Goal: Task Accomplishment & Management: Use online tool/utility

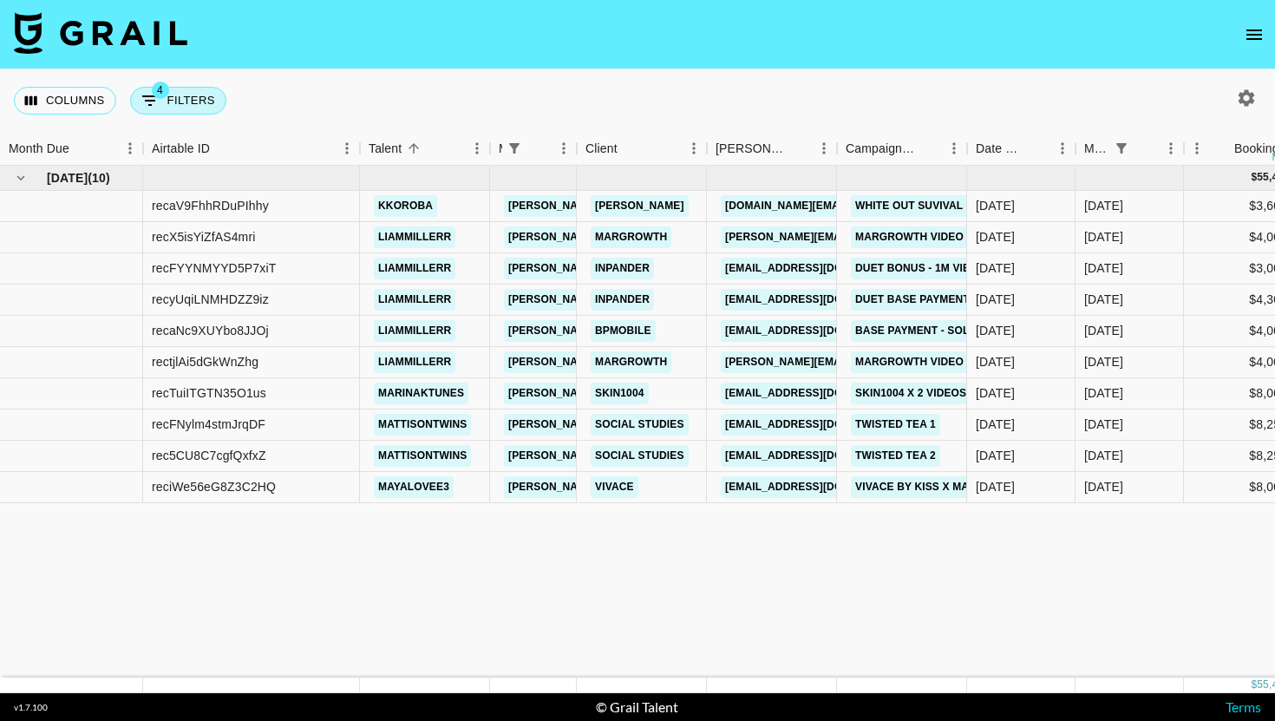
click at [186, 101] on button "4 Filters" at bounding box center [178, 101] width 96 height 28
select select "managerIds"
select select "status"
select select "not"
select select "declined"
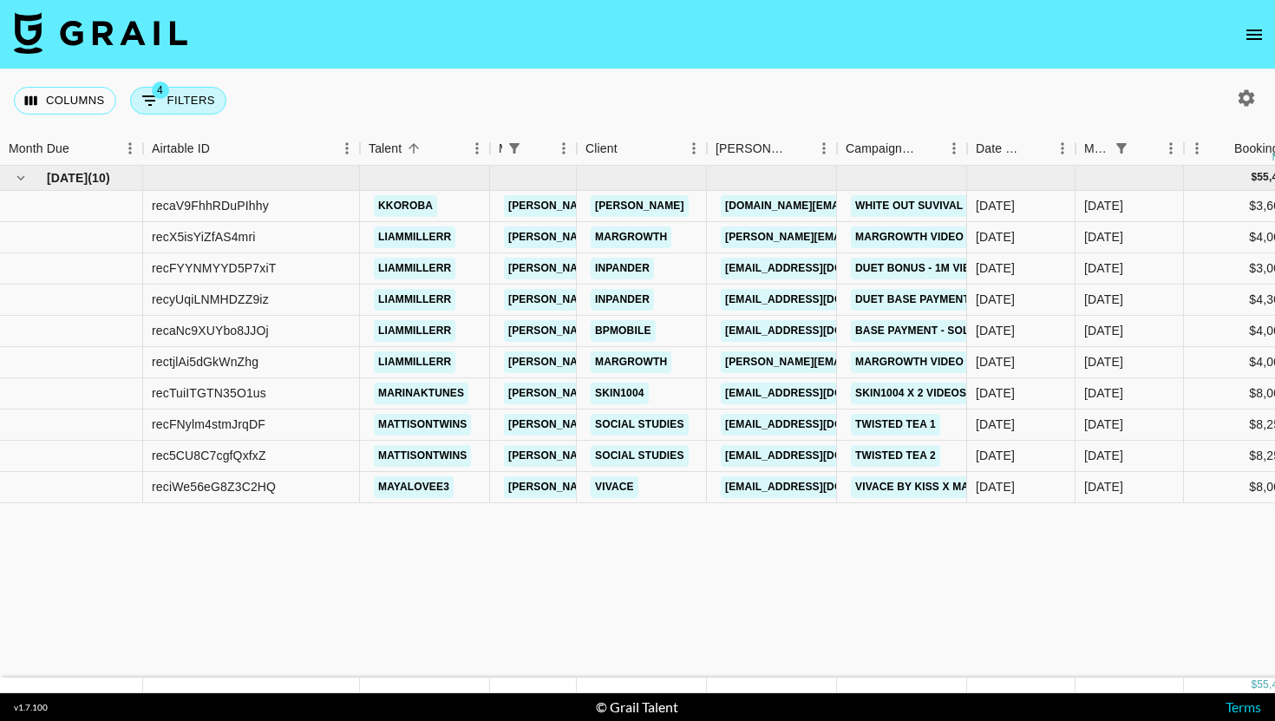
select select "status"
select select "not"
select select "cancelled"
select select "monthDue2"
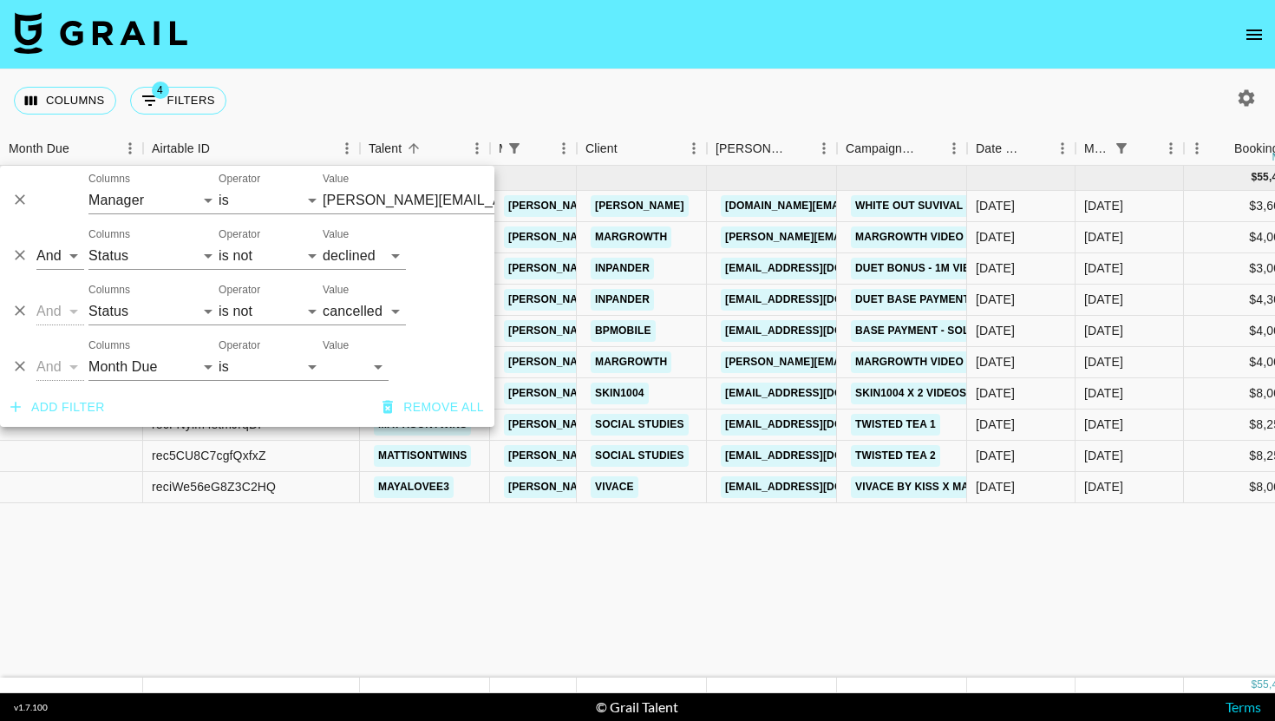
click at [360, 350] on div "Value [DATE] [DATE] '[DATE] May '[DATE] Mar '[DATE] Jan '[DATE] Nov '[DATE] Sep…" at bounding box center [356, 360] width 66 height 42
click at [358, 362] on select "[DATE] [DATE] '[DATE] May '[DATE] Mar '[DATE] Jan '[DATE] Nov '[DATE] Sep '[DAT…" at bounding box center [356, 367] width 66 height 28
select select "[DATE]"
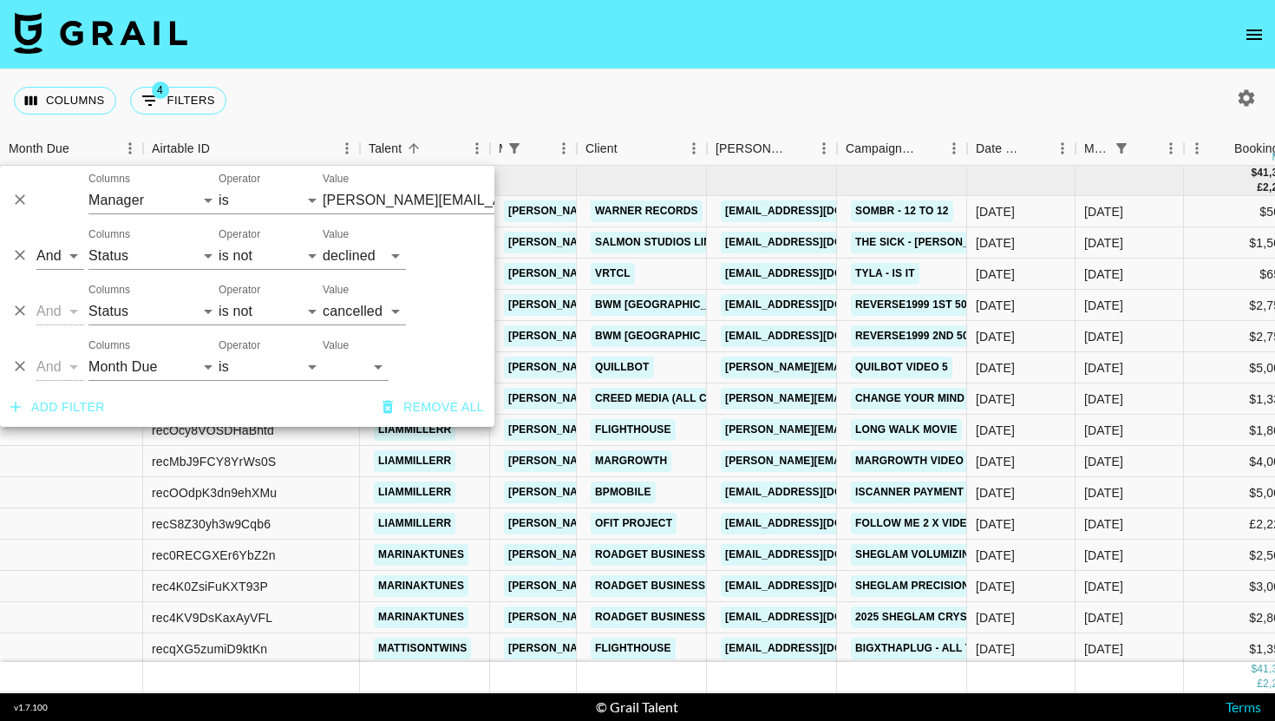
click at [656, 102] on div "Columns 4 Filters + Booking" at bounding box center [637, 100] width 1275 height 62
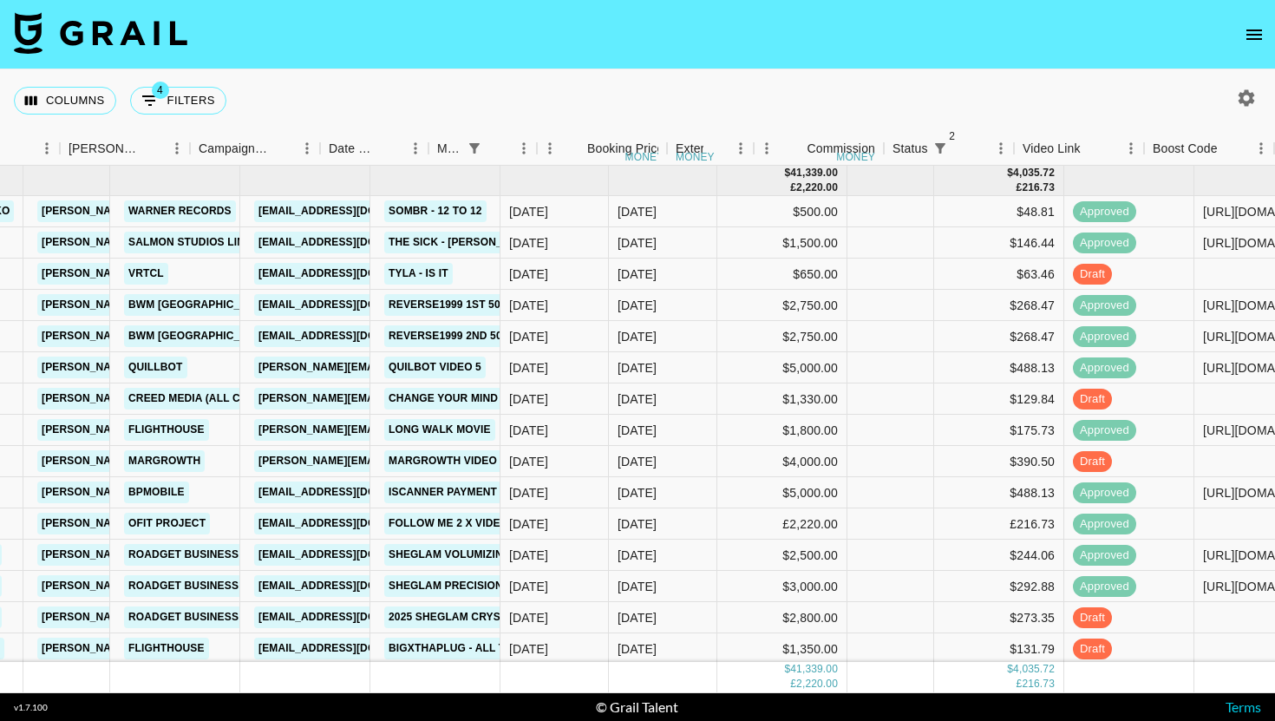
scroll to position [1, 963]
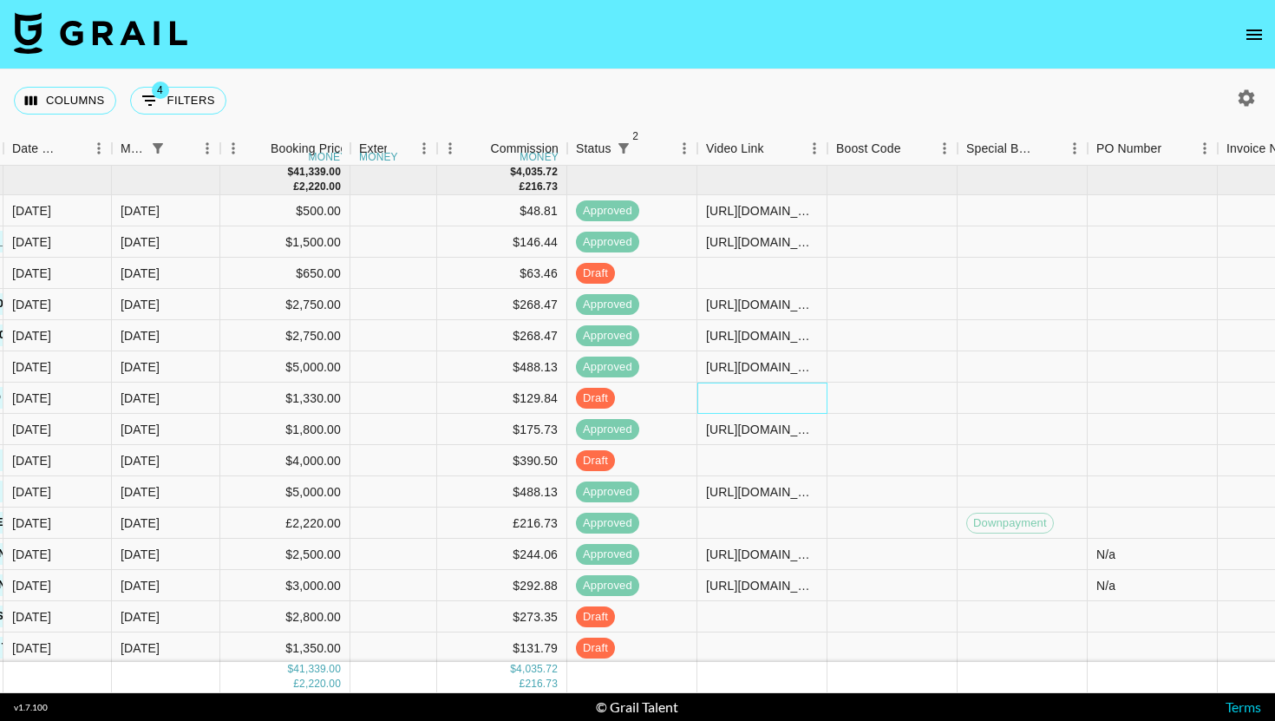
click at [763, 400] on div at bounding box center [762, 397] width 130 height 31
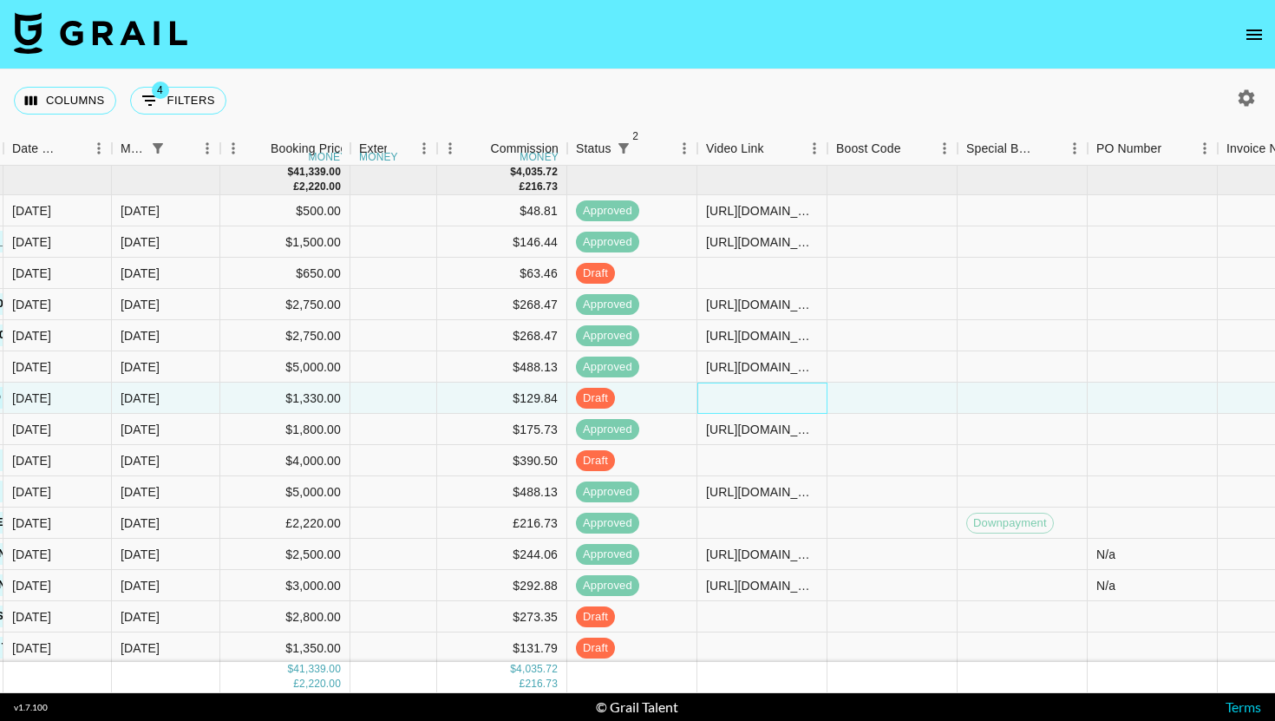
click at [763, 400] on div at bounding box center [762, 397] width 130 height 31
type input "[URL][DOMAIN_NAME]"
click at [846, 407] on div at bounding box center [892, 397] width 130 height 31
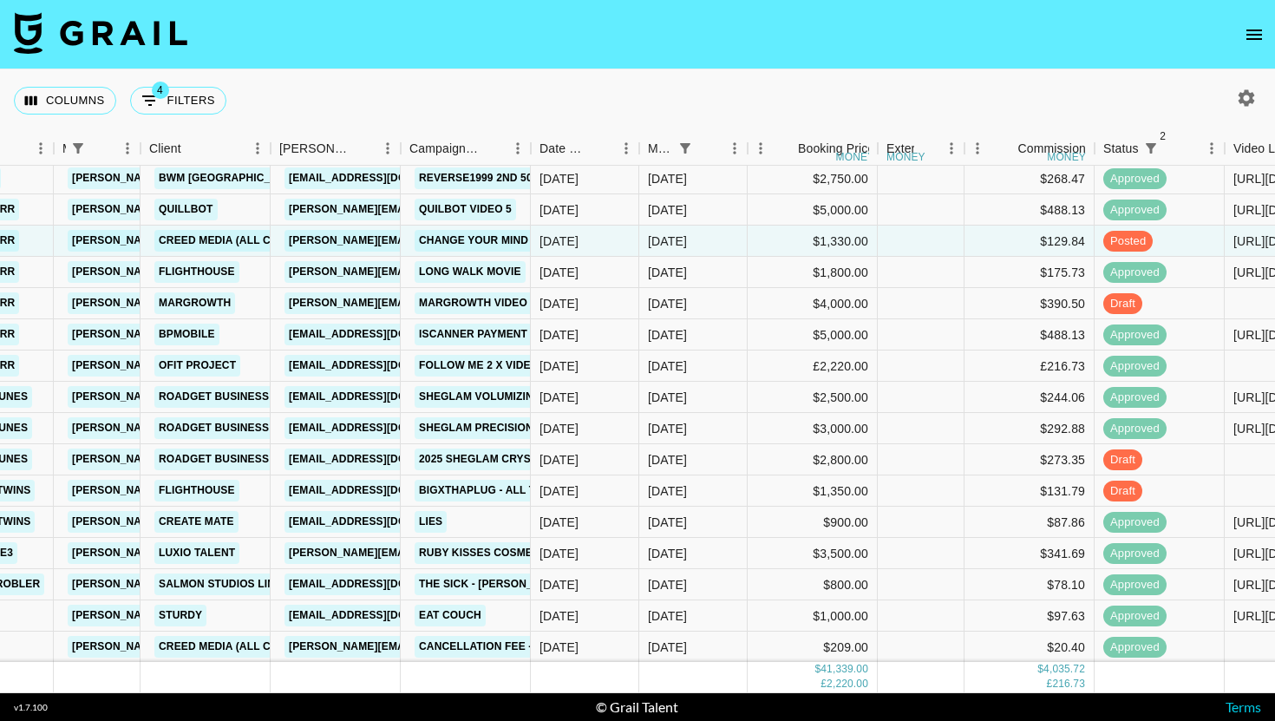
scroll to position [0, 436]
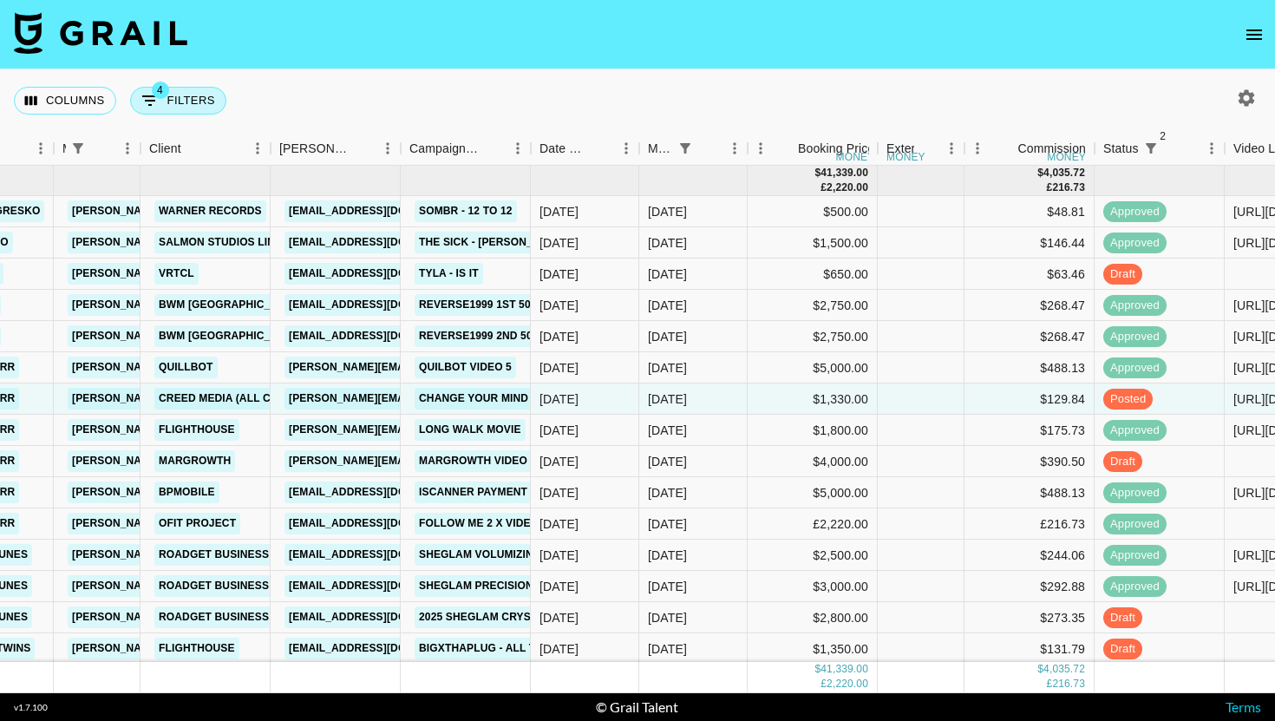
click at [186, 96] on button "4 Filters" at bounding box center [178, 101] width 96 height 28
select select "managerIds"
select select "status"
select select "not"
select select "declined"
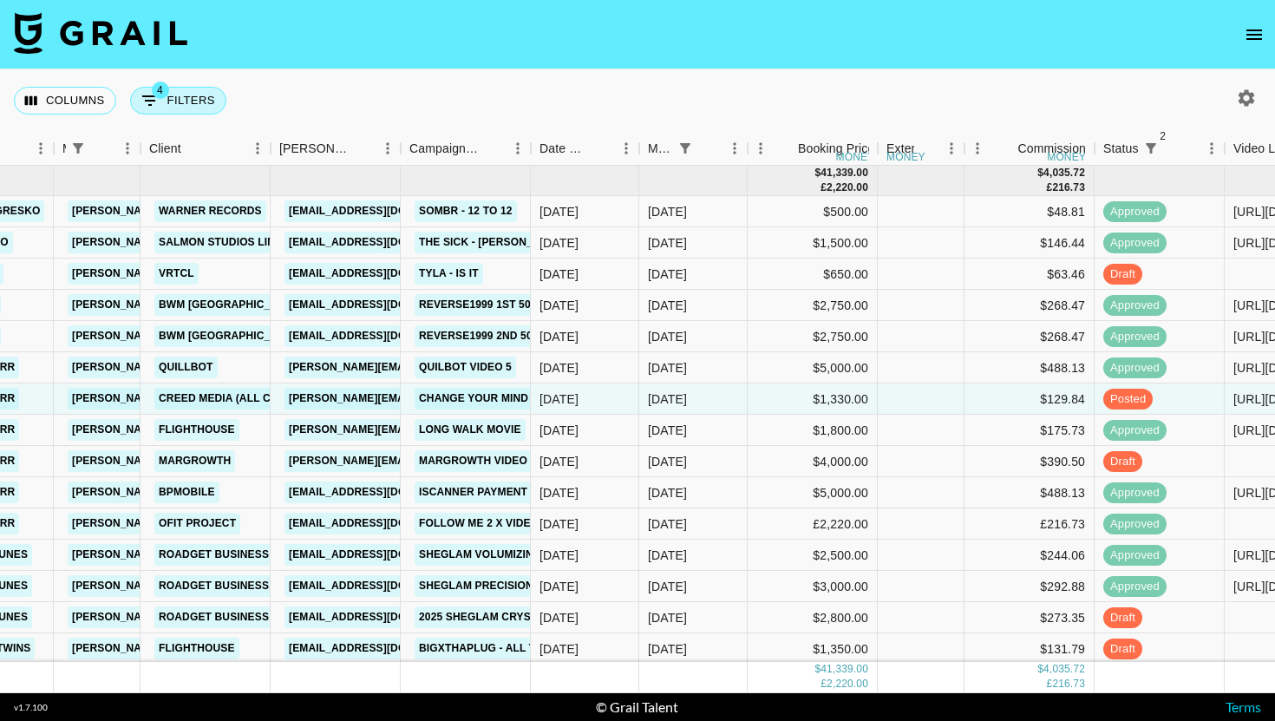
select select "status"
select select "not"
select select "cancelled"
select select "monthDue2"
select select "[DATE]"
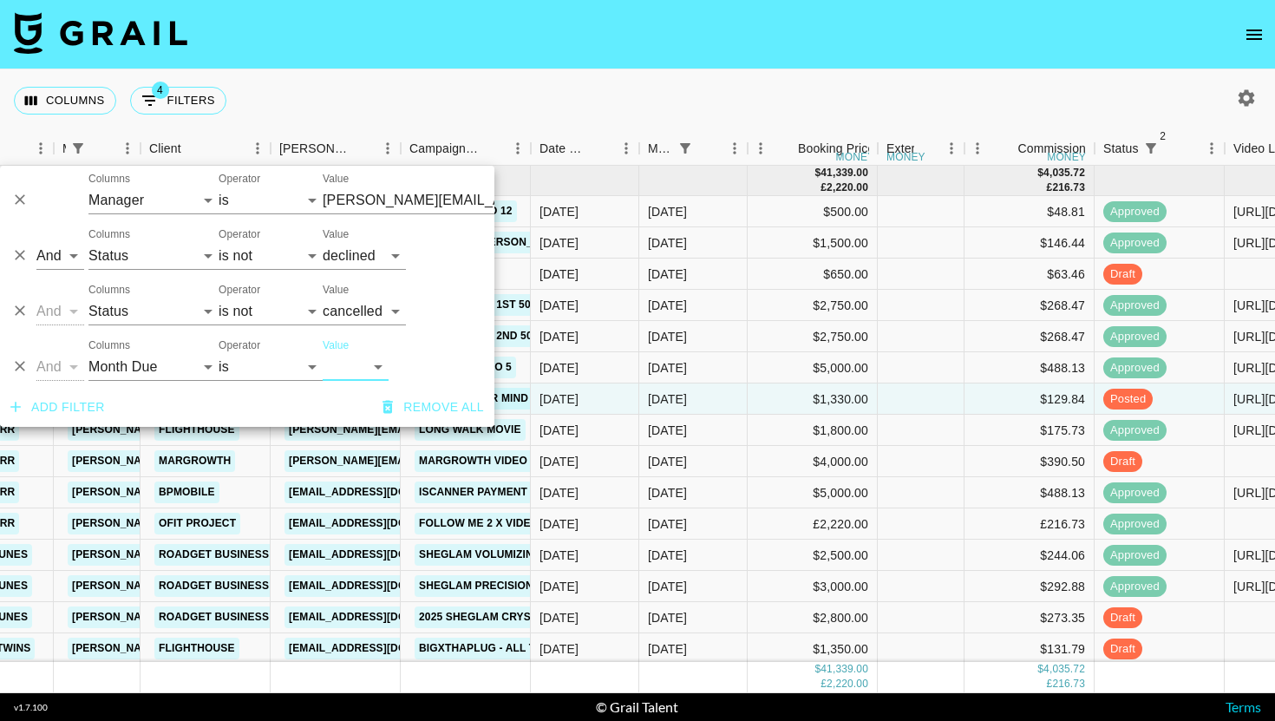
click at [75, 410] on button "Add filter" at bounding box center [57, 407] width 108 height 32
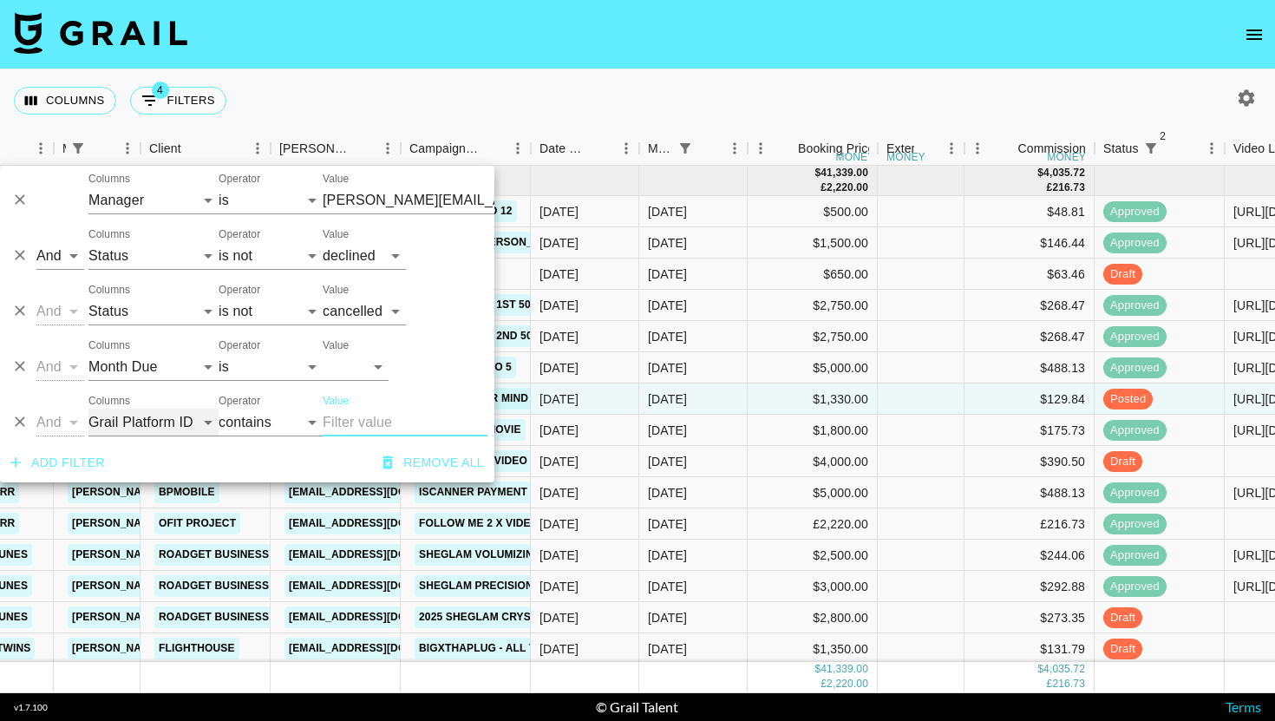
click at [115, 408] on select "Grail Platform ID Airtable ID Talent Manager Client [PERSON_NAME] Campaign (Typ…" at bounding box center [153, 422] width 130 height 28
select select "status"
click at [284, 434] on select "is is not is any of is not any of" at bounding box center [271, 422] width 104 height 28
select select "not"
type input "[PERSON_NAME][EMAIL_ADDRESS][DOMAIN_NAME]"
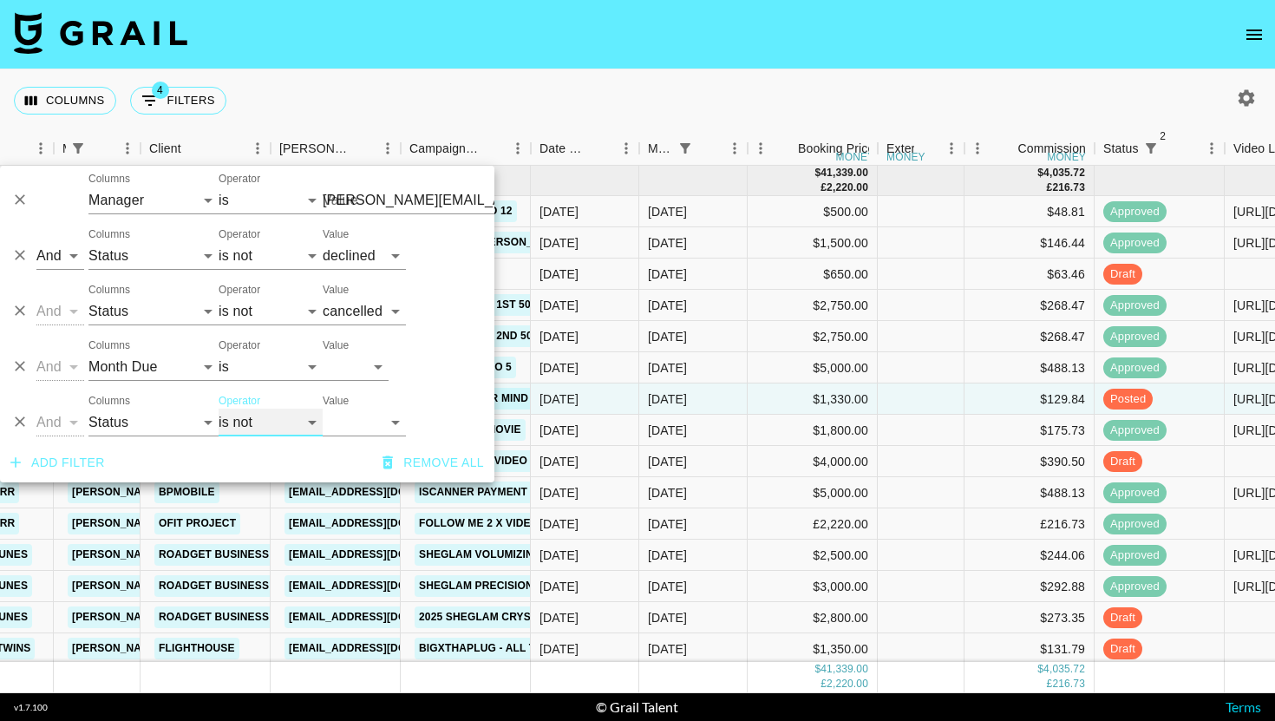
click at [316, 431] on select "is is not is any of is not any of" at bounding box center [271, 422] width 104 height 28
click at [350, 411] on select "confirmed declined draft posted approved cancelled badDebt" at bounding box center [364, 422] width 83 height 28
select select "approved"
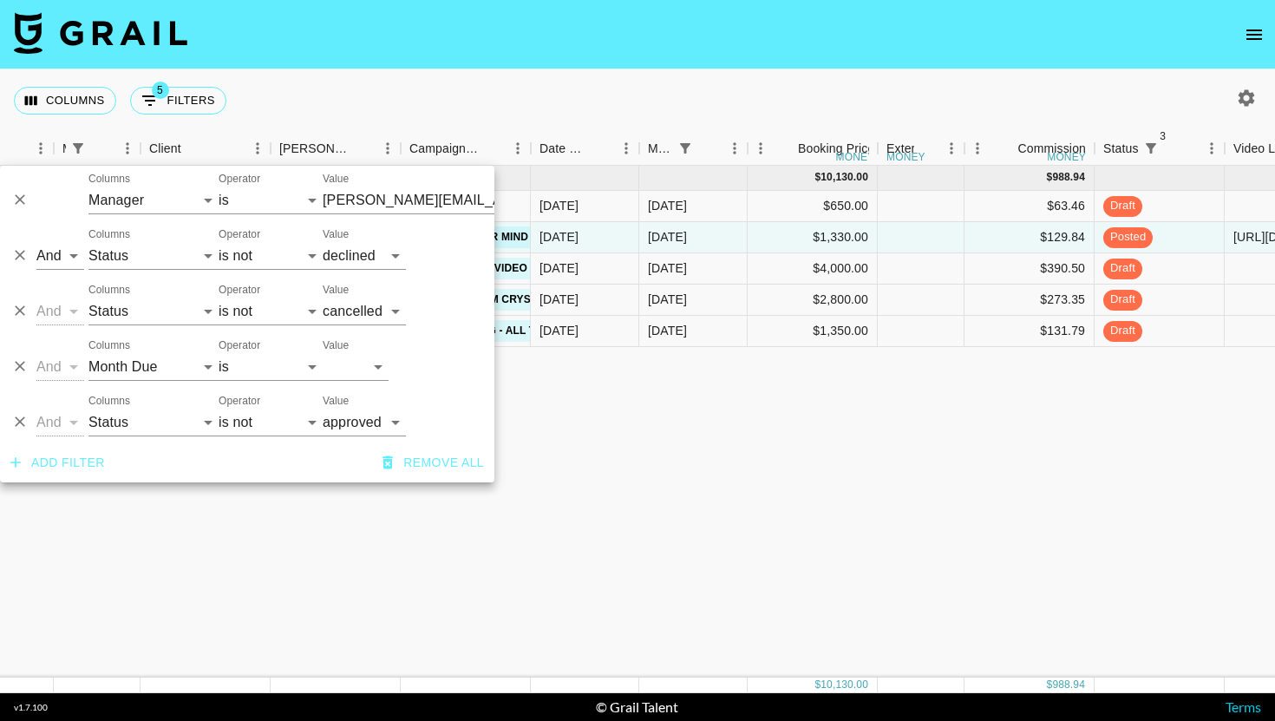
click at [850, 101] on div "Columns 5 Filters + Booking" at bounding box center [637, 100] width 1275 height 62
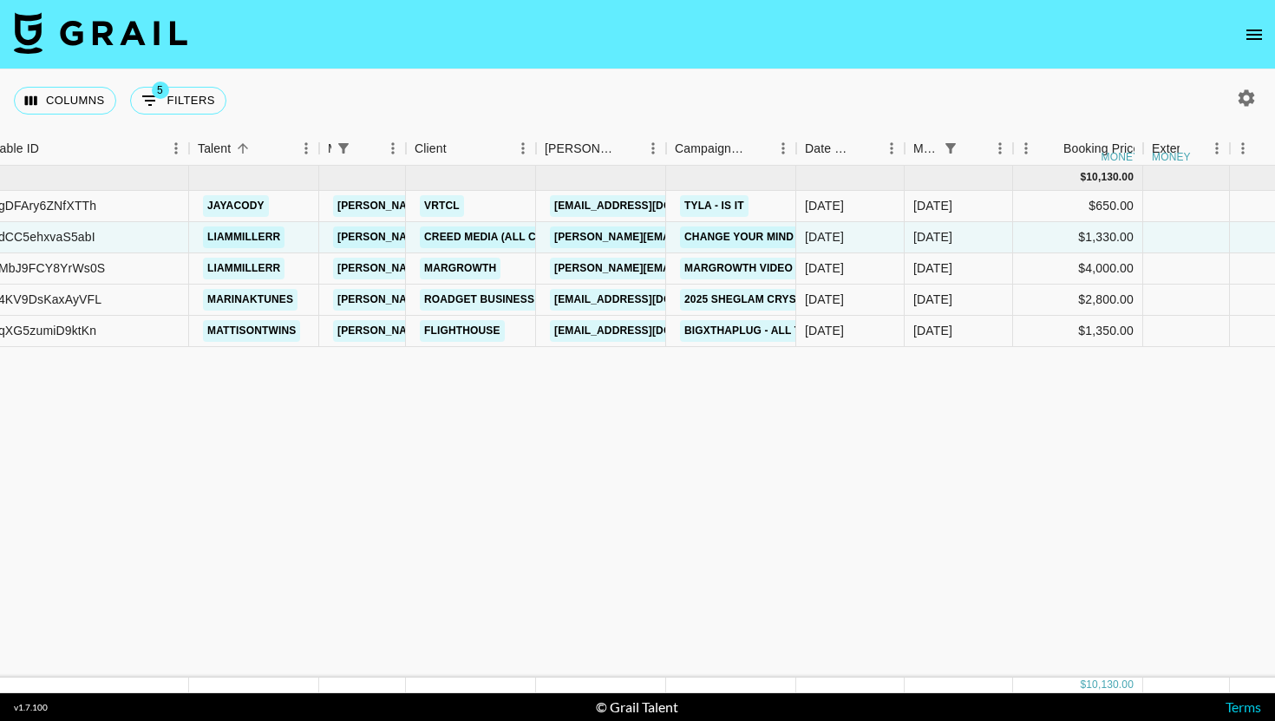
scroll to position [0, 172]
